Goal: Task Accomplishment & Management: Manage account settings

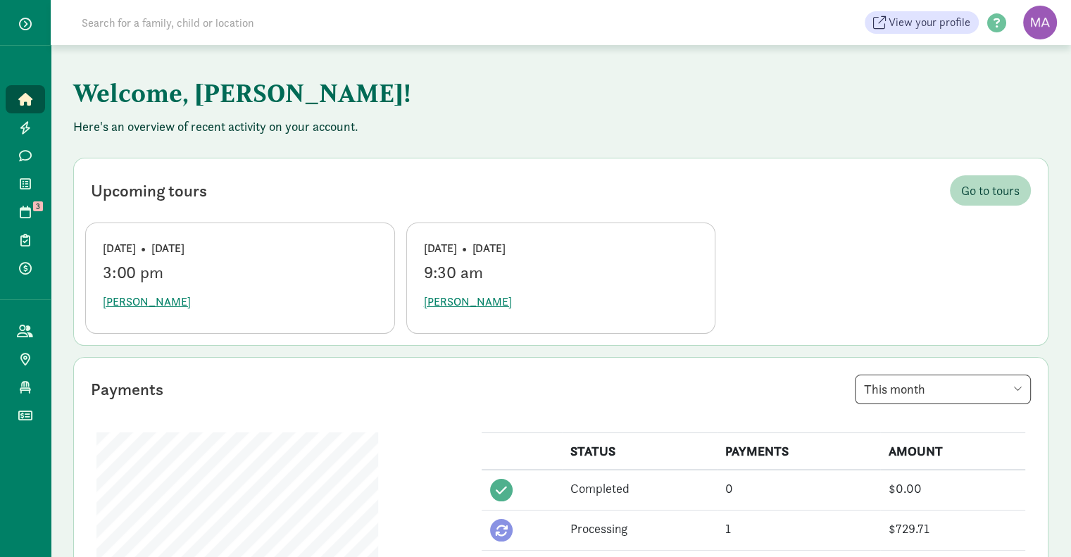
click at [29, 20] on span "button" at bounding box center [25, 24] width 13 height 13
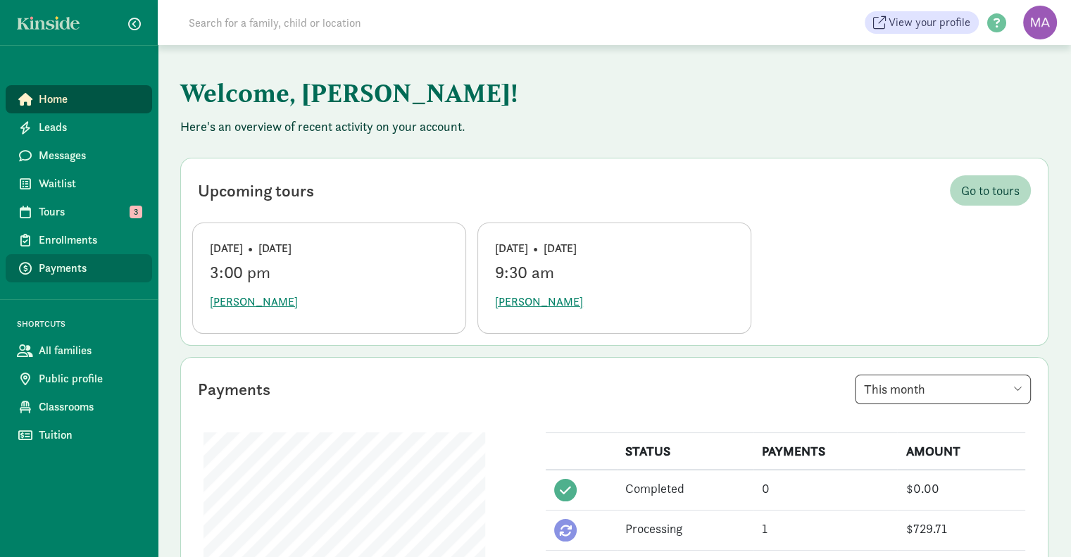
click at [73, 260] on span "Payments" at bounding box center [90, 268] width 102 height 17
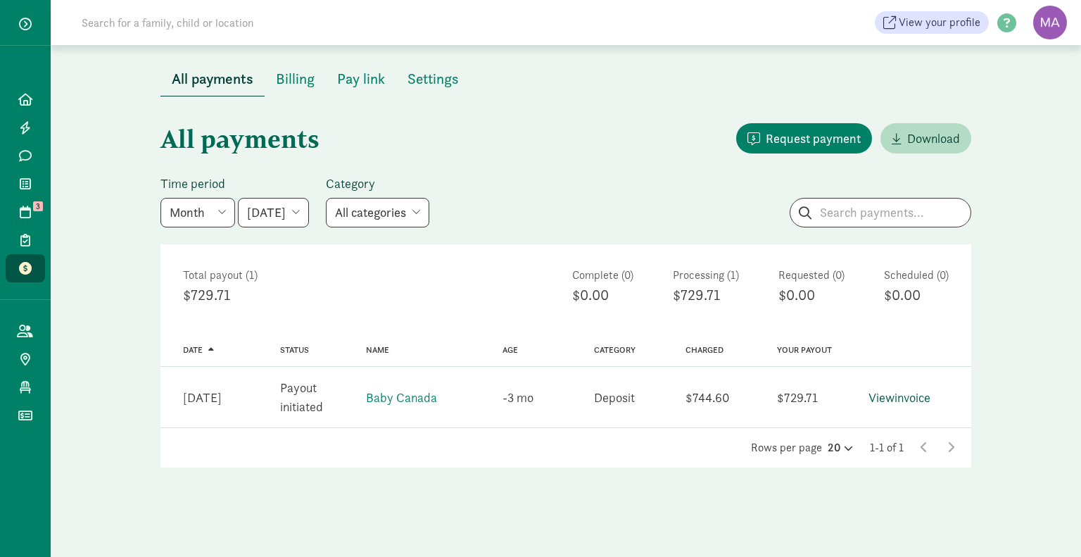
click at [901, 399] on link "View invoice" at bounding box center [900, 397] width 62 height 16
click at [309, 213] on select "June 2025 July 2025 August 2025 September 2025 October 2025 November 2025 Decem…" at bounding box center [273, 213] width 71 height 30
click at [238, 198] on select "June 2025 July 2025 August 2025 September 2025 October 2025 November 2025 Decem…" at bounding box center [273, 213] width 71 height 30
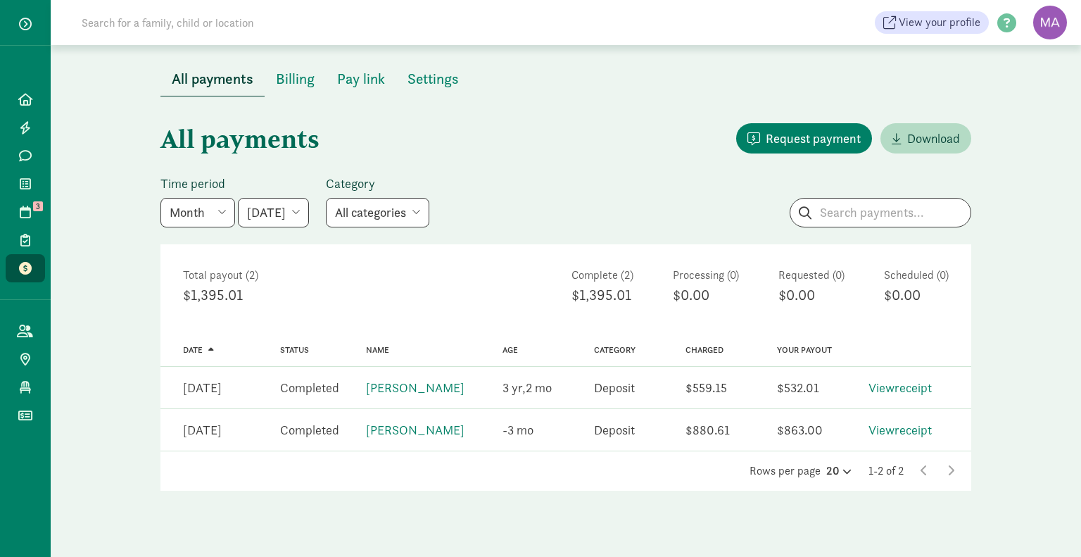
click at [309, 210] on select "June 2025 July 2025 August 2025 September 2025 October 2025 November 2025 Decem…" at bounding box center [273, 213] width 71 height 30
click at [238, 198] on select "June 2025 July 2025 August 2025 September 2025 October 2025 November 2025 Decem…" at bounding box center [273, 213] width 71 height 30
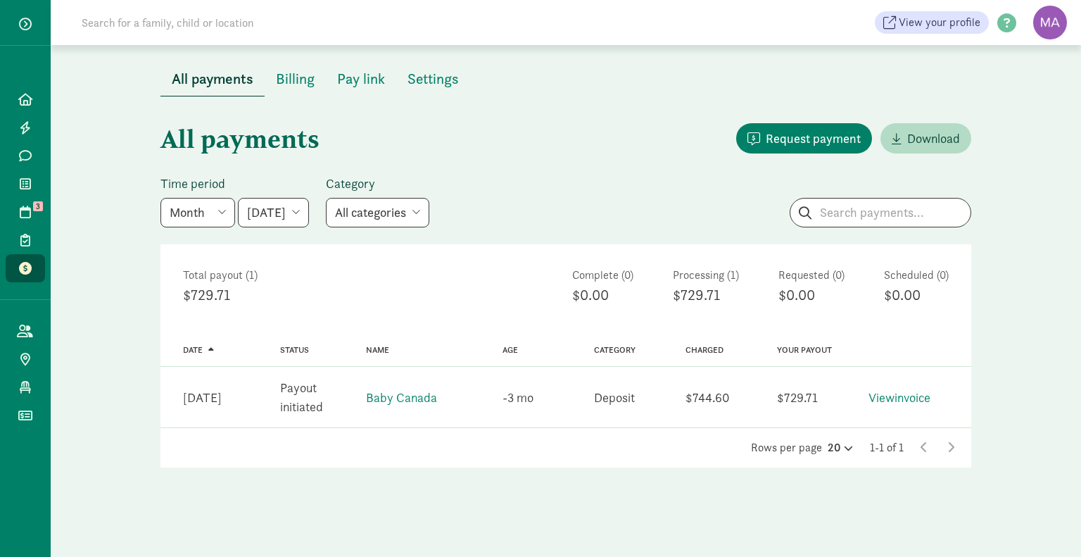
click at [309, 215] on select "June 2025 July 2025 August 2025 September 2025 October 2025 November 2025 Decem…" at bounding box center [273, 213] width 71 height 30
click at [238, 198] on select "June 2025 July 2025 August 2025 September 2025 October 2025 November 2025 Decem…" at bounding box center [273, 213] width 71 height 30
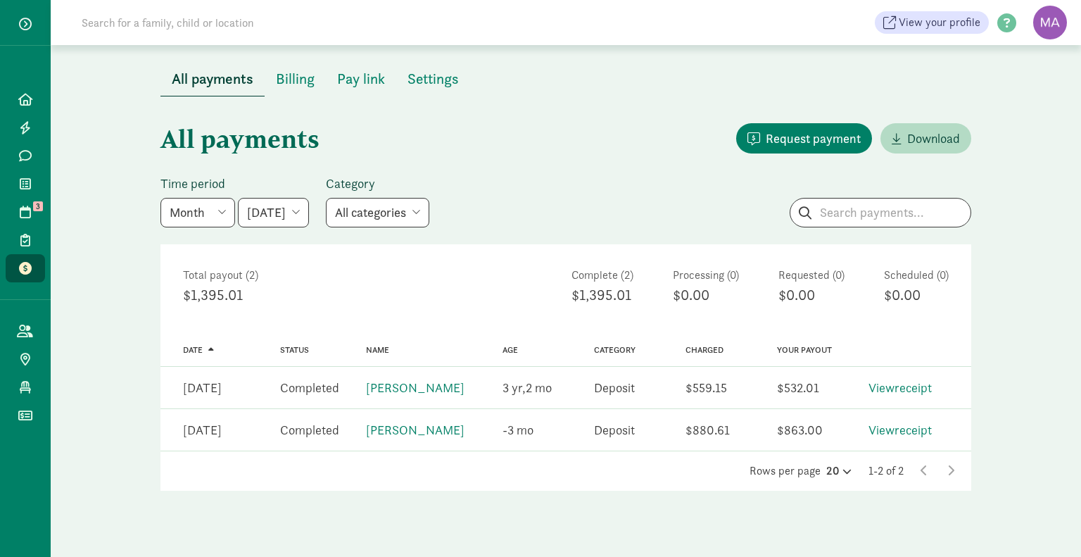
click at [309, 215] on select "June 2025 July 2025 August 2025 September 2025 October 2025 November 2025 Decem…" at bounding box center [273, 213] width 71 height 30
select select "[DATE]"
click at [238, 198] on select "June 2025 July 2025 August 2025 September 2025 October 2025 November 2025 Decem…" at bounding box center [273, 213] width 71 height 30
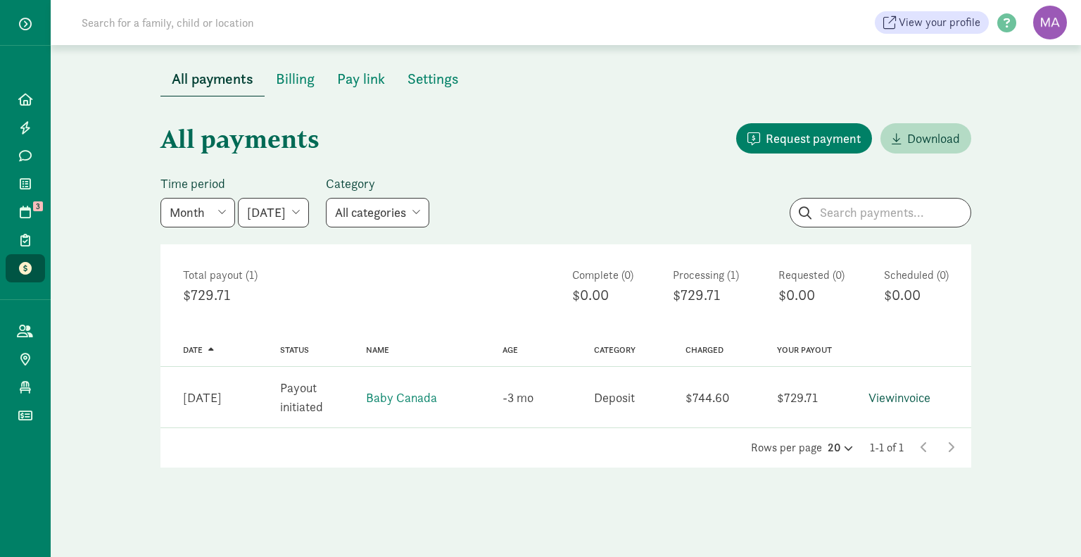
click at [875, 396] on link "View invoice" at bounding box center [900, 397] width 62 height 16
